Goal: Task Accomplishment & Management: Complete application form

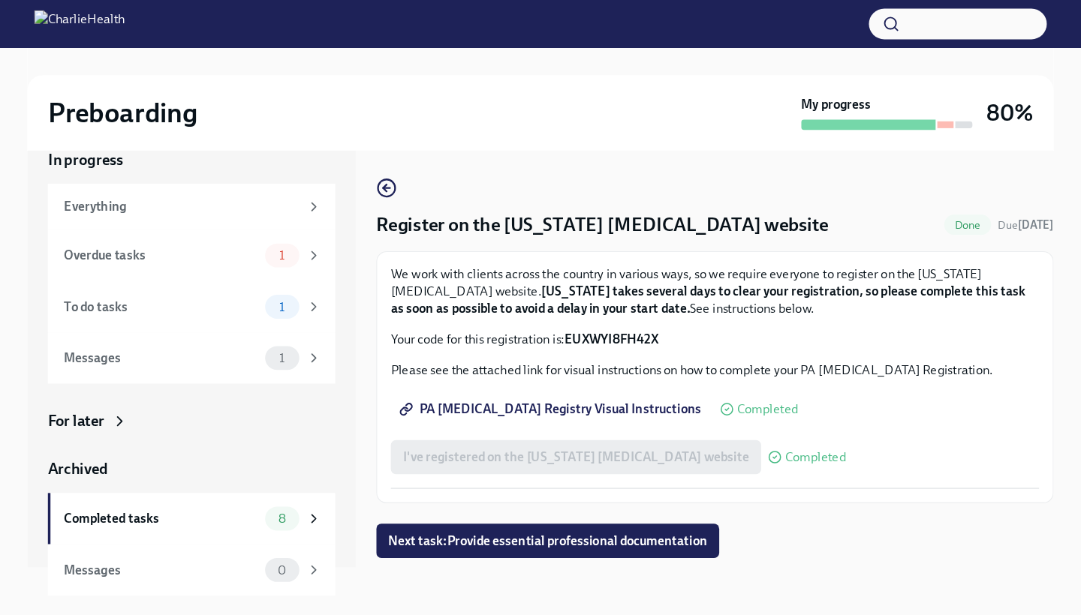
scroll to position [25, 0]
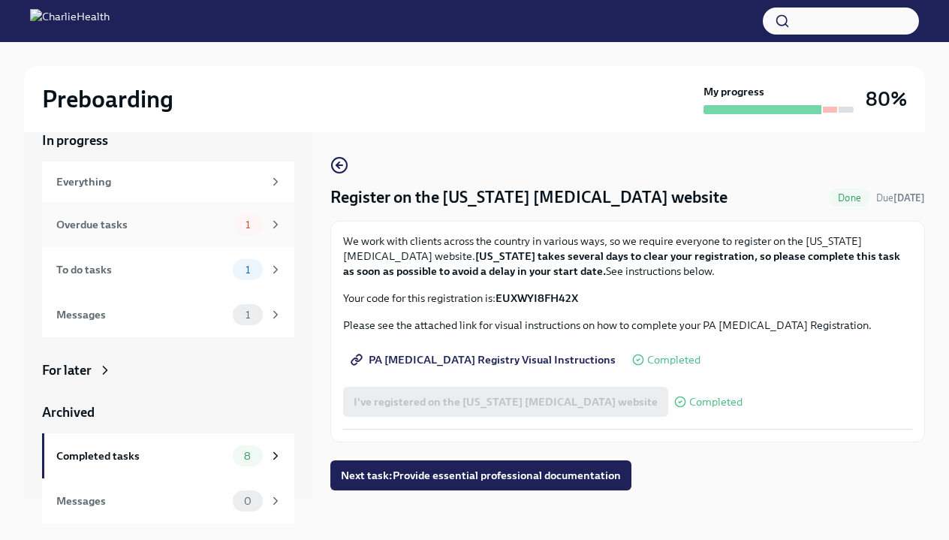
click at [269, 231] on div "1" at bounding box center [258, 224] width 50 height 21
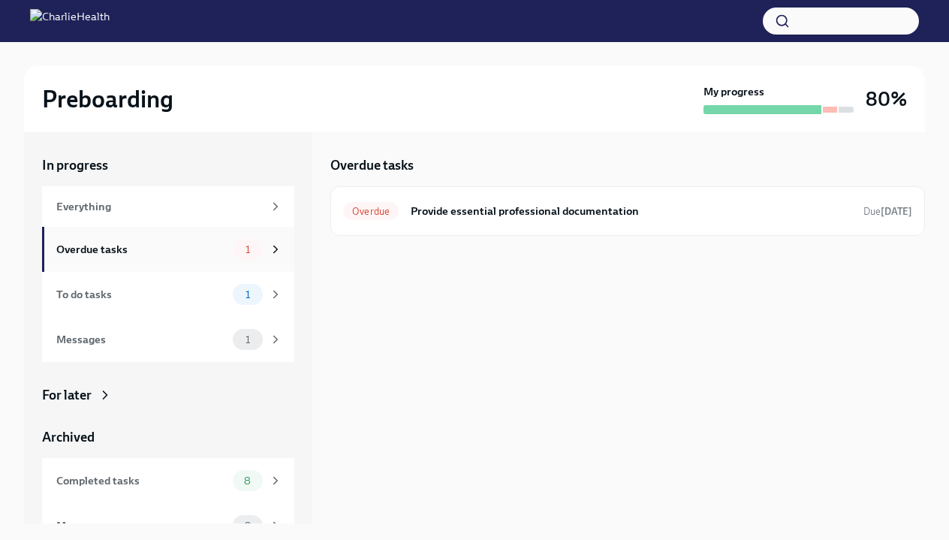
click at [214, 262] on div "Overdue tasks 1" at bounding box center [168, 249] width 252 height 45
click at [208, 196] on div "Everything" at bounding box center [168, 206] width 252 height 41
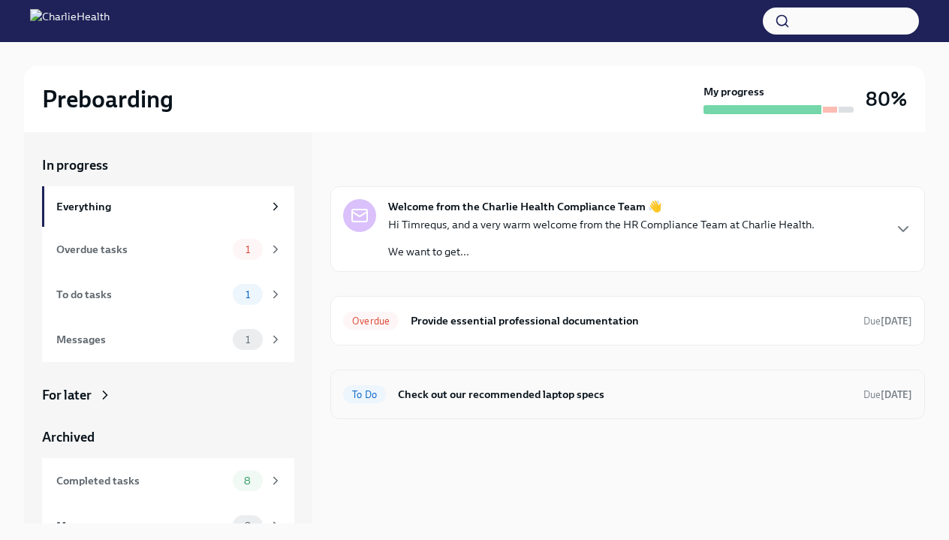
click at [587, 391] on h6 "Check out our recommended laptop specs" at bounding box center [624, 394] width 453 height 17
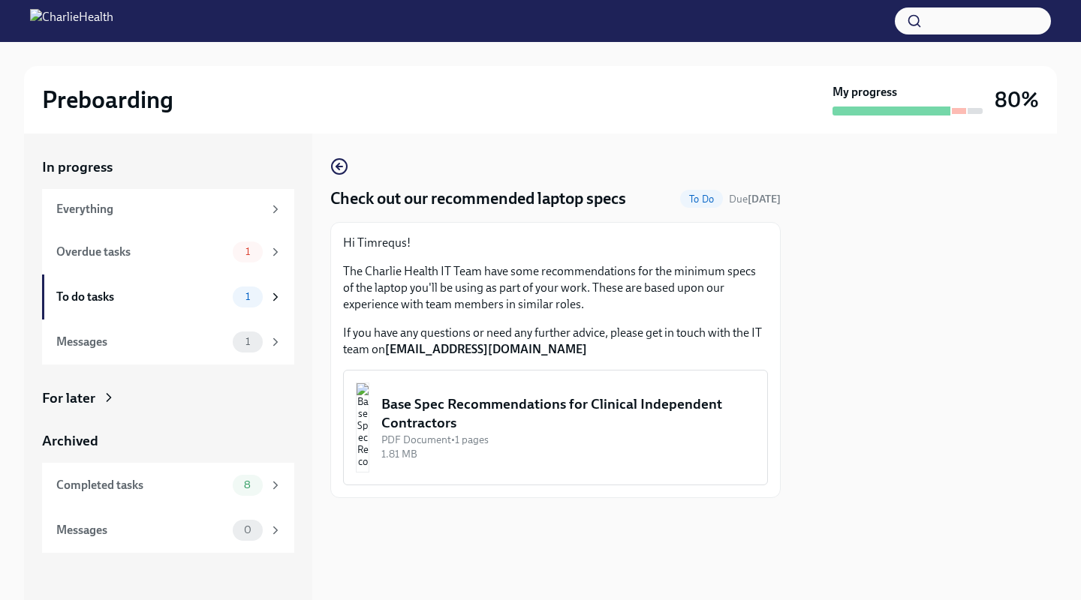
click at [538, 459] on div "1.81 MB" at bounding box center [568, 454] width 374 height 14
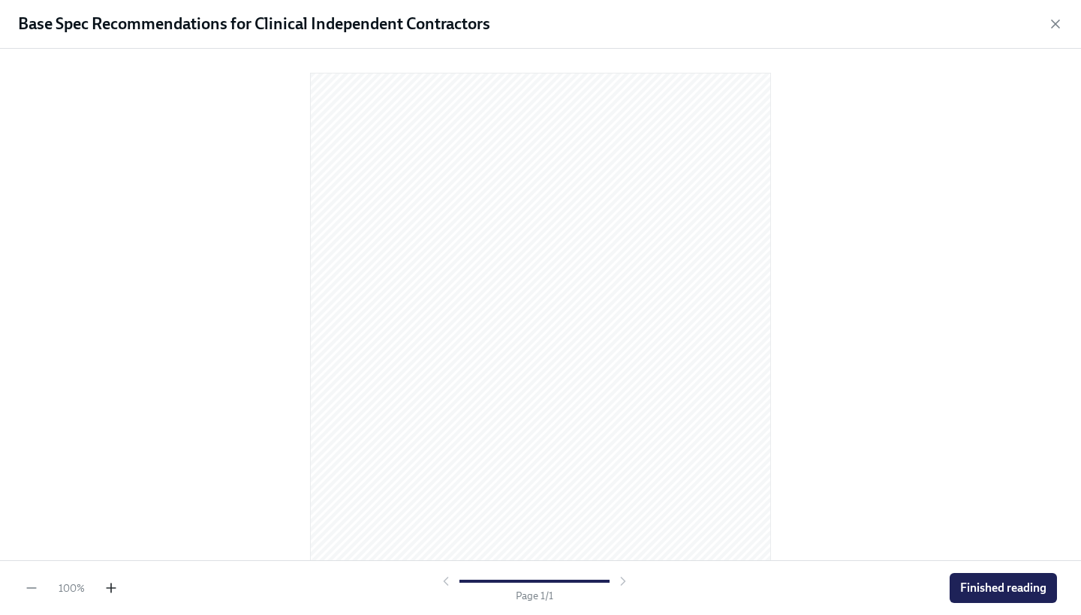
click at [111, 539] on icon "button" at bounding box center [111, 588] width 0 height 9
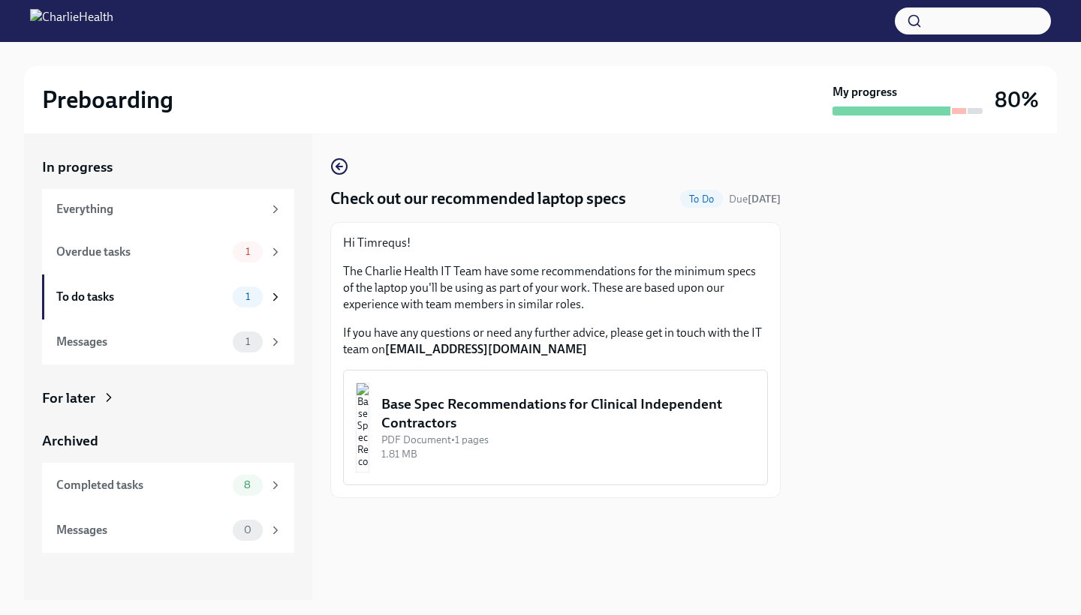
click at [608, 456] on div "1.81 MB" at bounding box center [568, 454] width 374 height 14
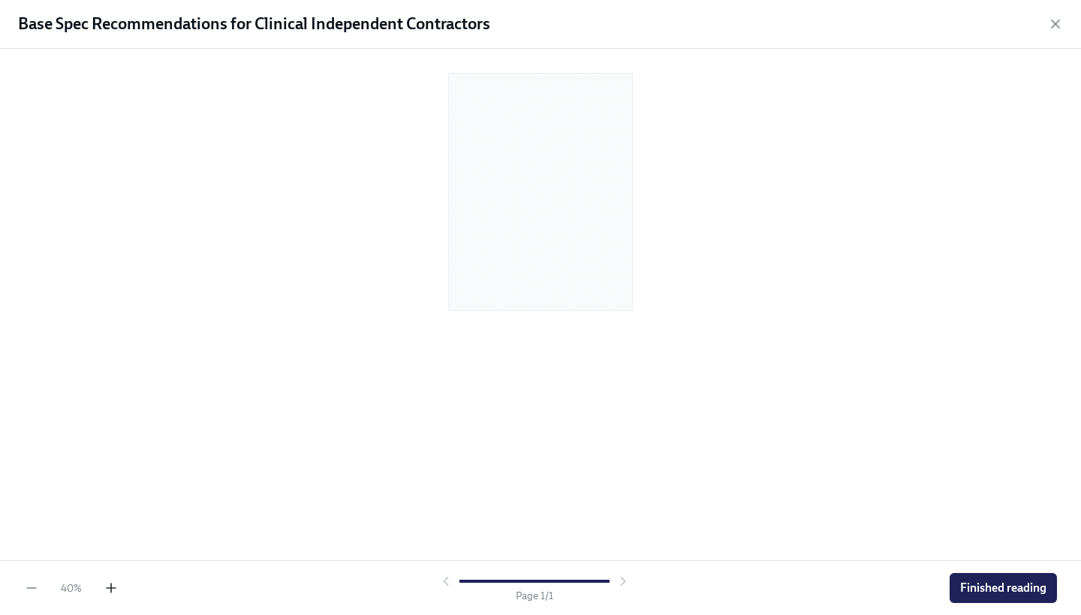
click at [116, 592] on icon "button" at bounding box center [111, 588] width 15 height 15
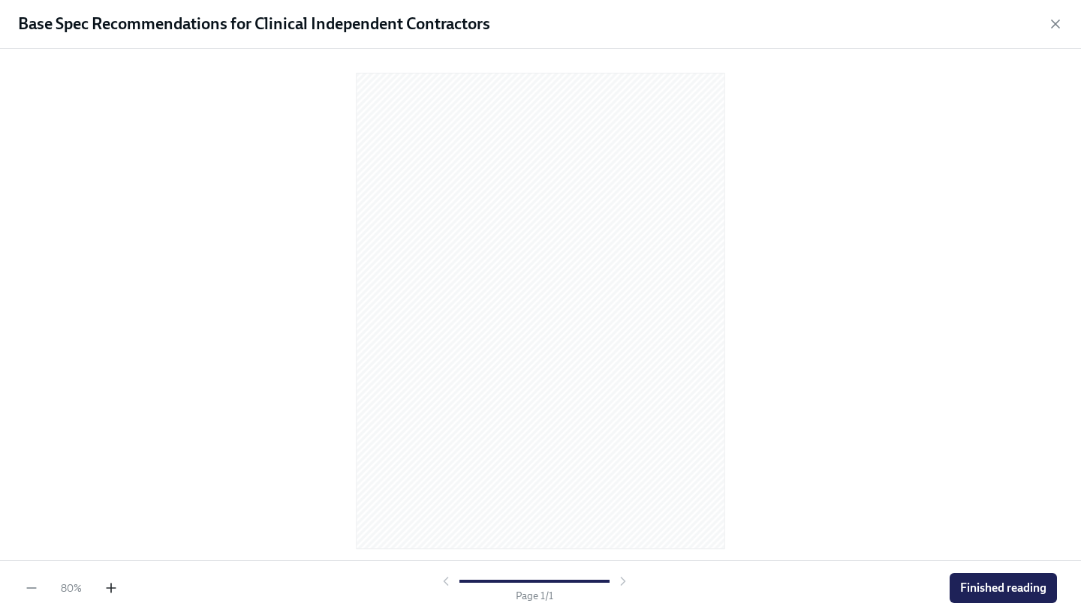
click at [116, 592] on icon "button" at bounding box center [111, 588] width 15 height 15
click at [1012, 591] on span "Finished reading" at bounding box center [1003, 588] width 86 height 15
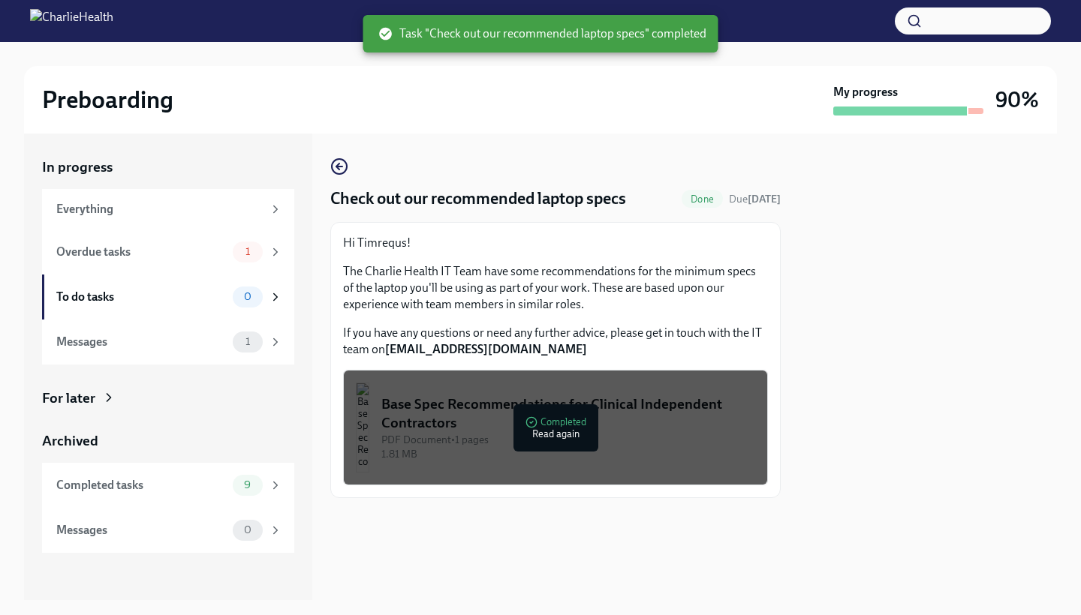
scroll to position [0, 0]
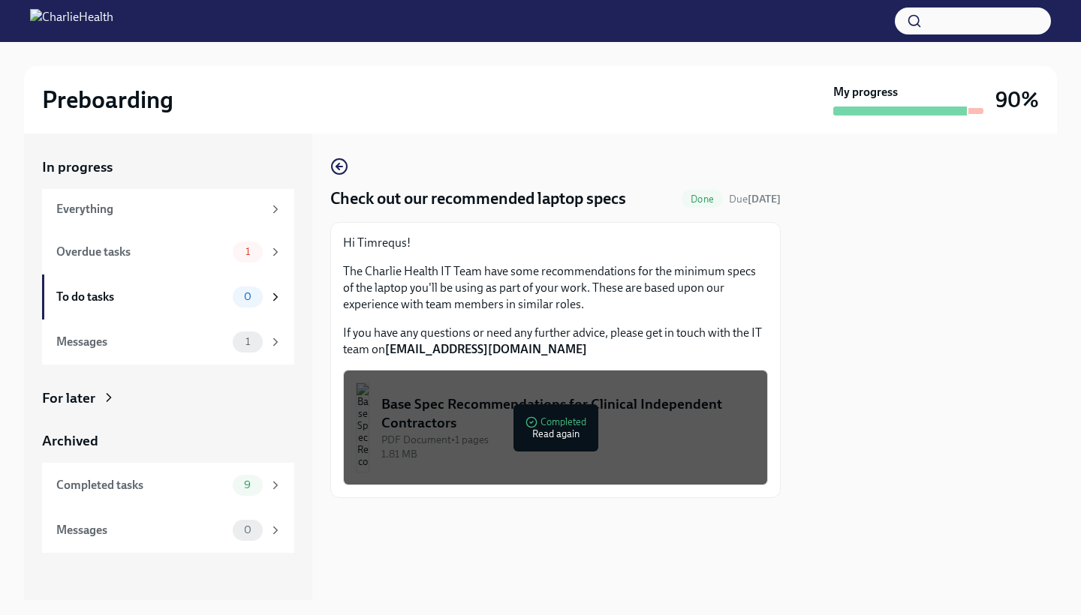
click at [690, 203] on span "Done" at bounding box center [701, 199] width 41 height 11
click at [276, 298] on icon at bounding box center [276, 296] width 4 height 7
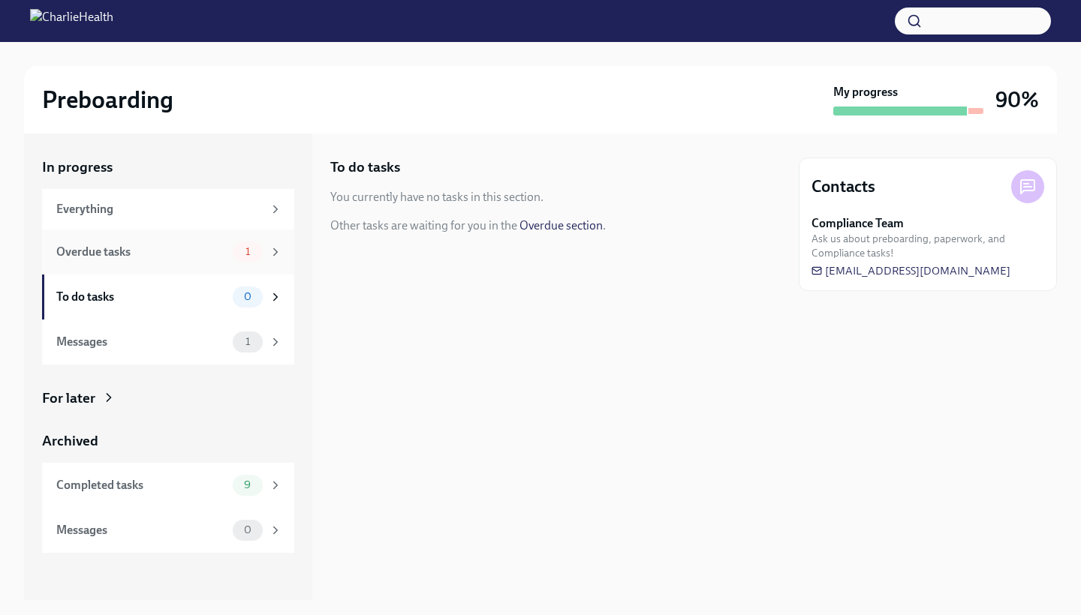
click at [282, 259] on div "Overdue tasks 1" at bounding box center [168, 252] width 252 height 45
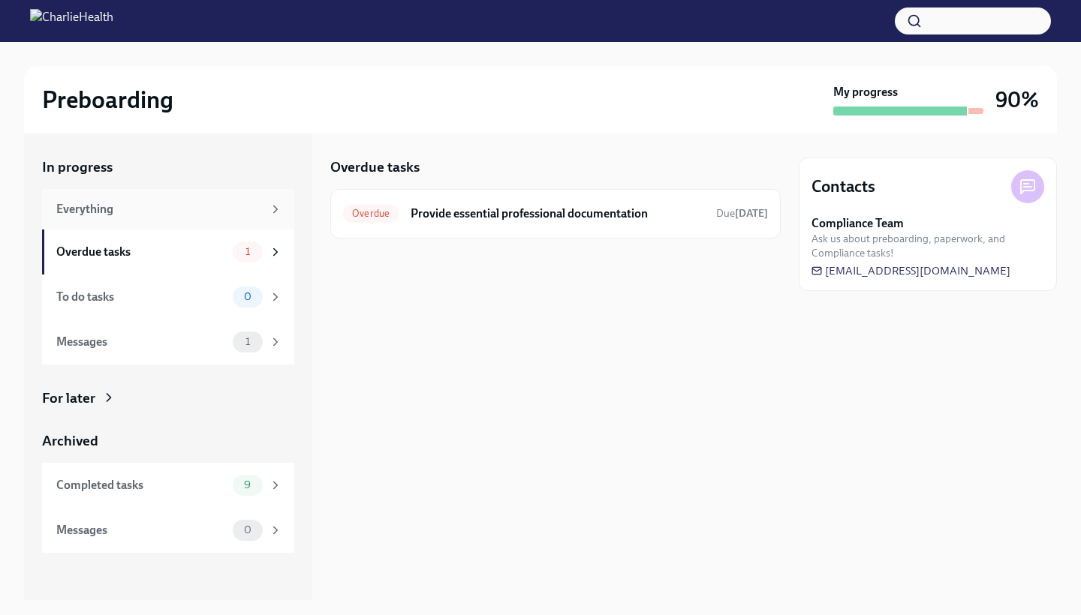
click at [240, 212] on div "Everything" at bounding box center [159, 209] width 206 height 17
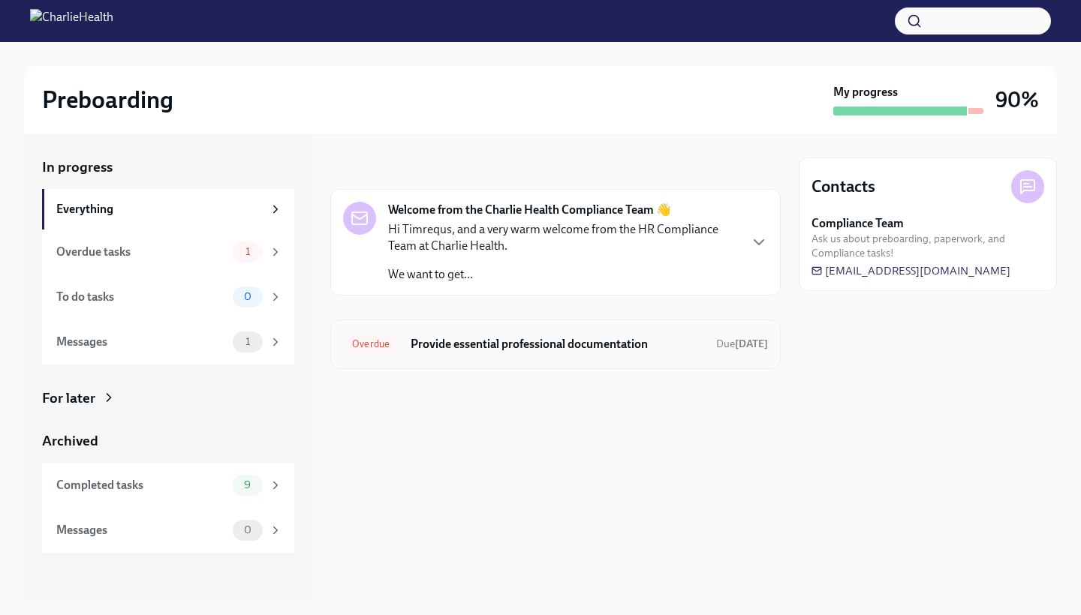
click at [528, 338] on h6 "Provide essential professional documentation" at bounding box center [557, 344] width 293 height 17
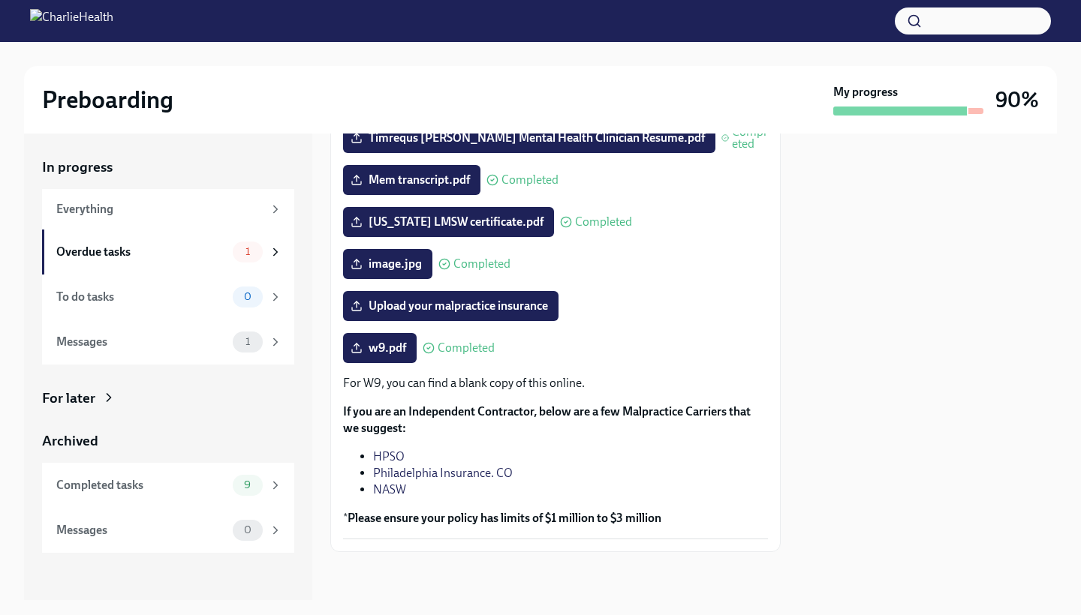
scroll to position [266, 0]
click at [230, 475] on div "Completed tasks 9" at bounding box center [169, 485] width 226 height 21
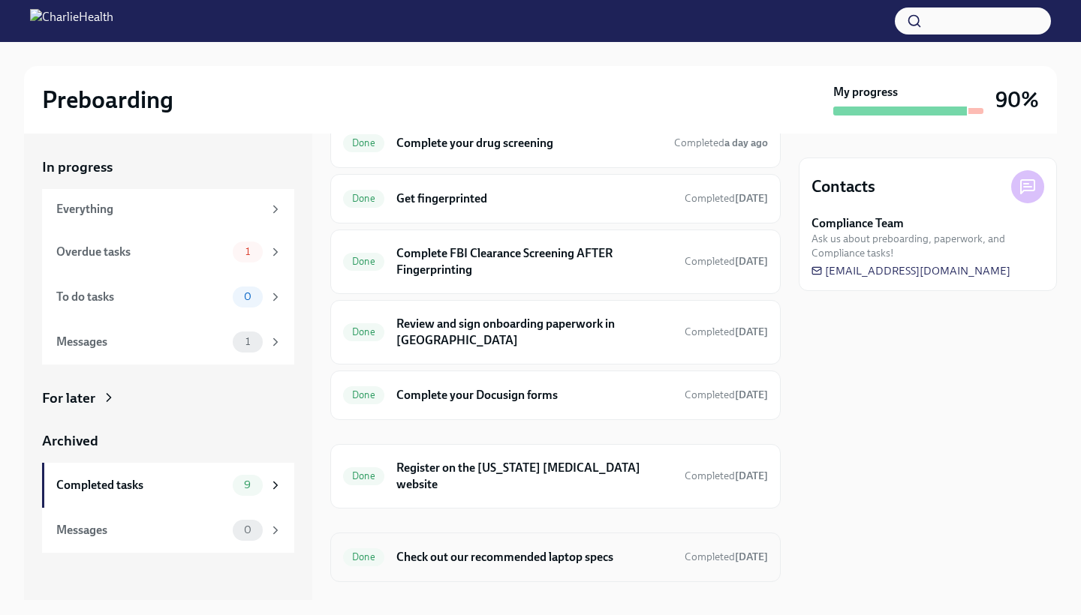
scroll to position [181, 0]
click at [483, 550] on h6 "Check out our recommended laptop specs" at bounding box center [534, 558] width 276 height 17
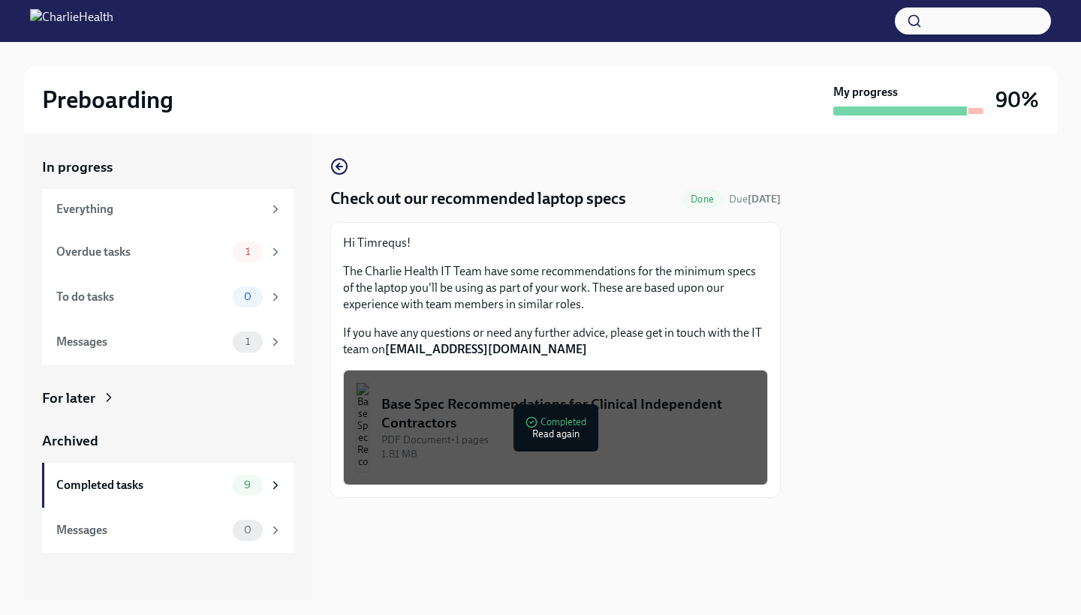
click at [517, 394] on button "Base Spec Recommendations for Clinical Independent Contractors PDF Document • 1…" at bounding box center [555, 428] width 425 height 116
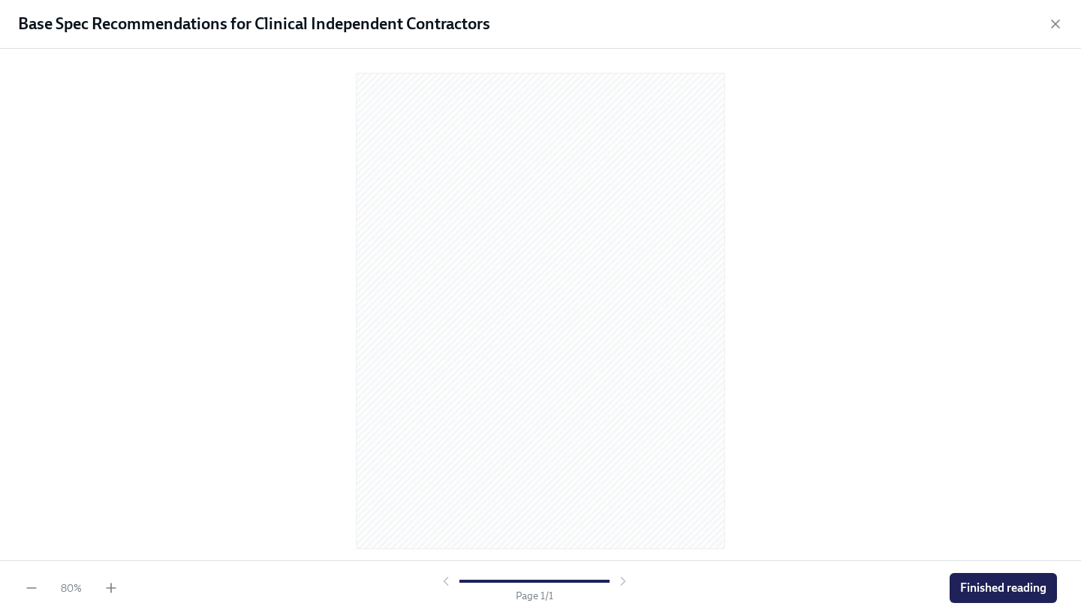
click at [111, 597] on div "80 % Page 1 / 1 Finished reading" at bounding box center [540, 588] width 1081 height 55
click at [107, 594] on icon "button" at bounding box center [111, 588] width 15 height 15
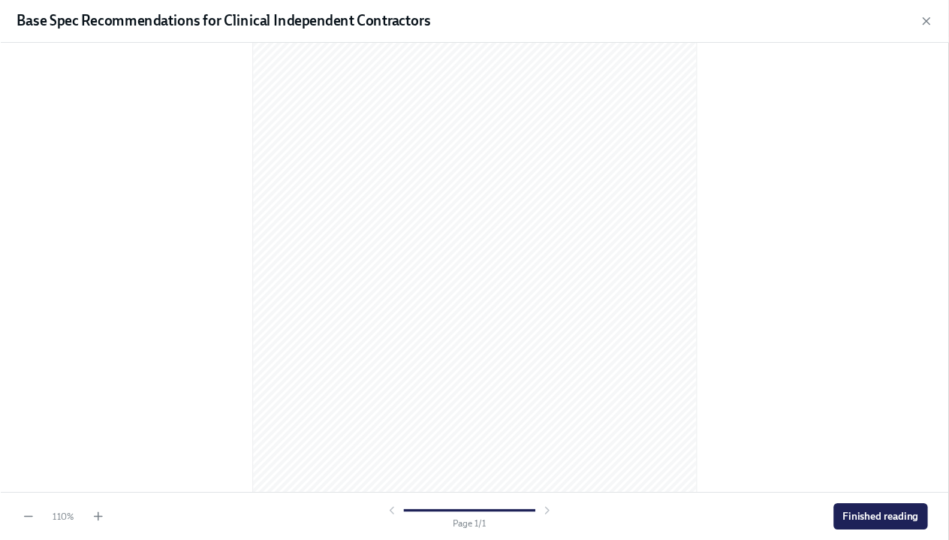
scroll to position [101, 0]
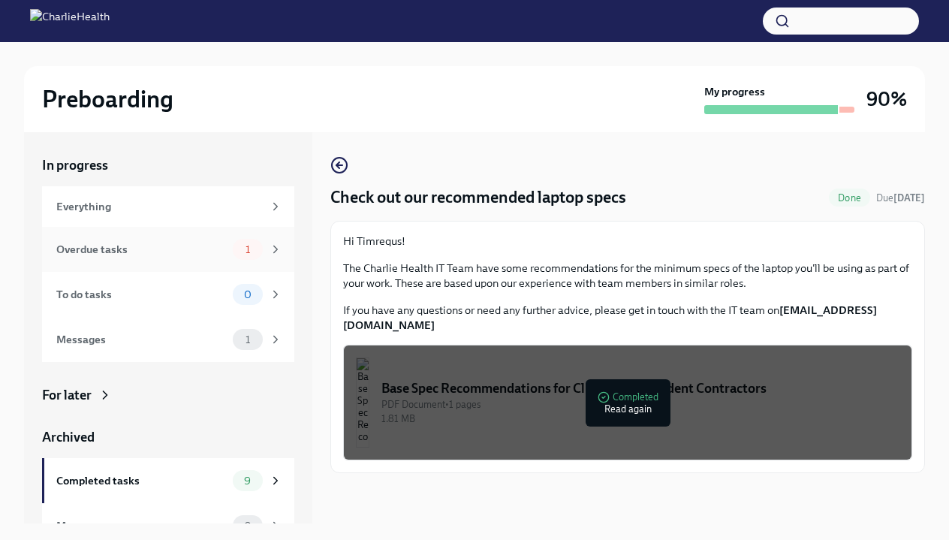
click at [242, 245] on span "1" at bounding box center [247, 249] width 23 height 11
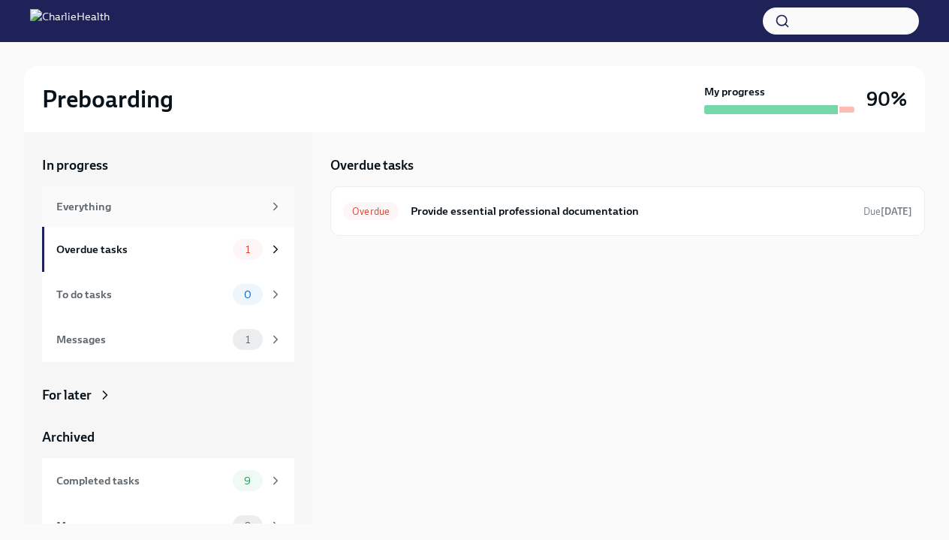
click at [213, 211] on div "Everything" at bounding box center [159, 206] width 206 height 17
